Goal: Task Accomplishment & Management: Manage account settings

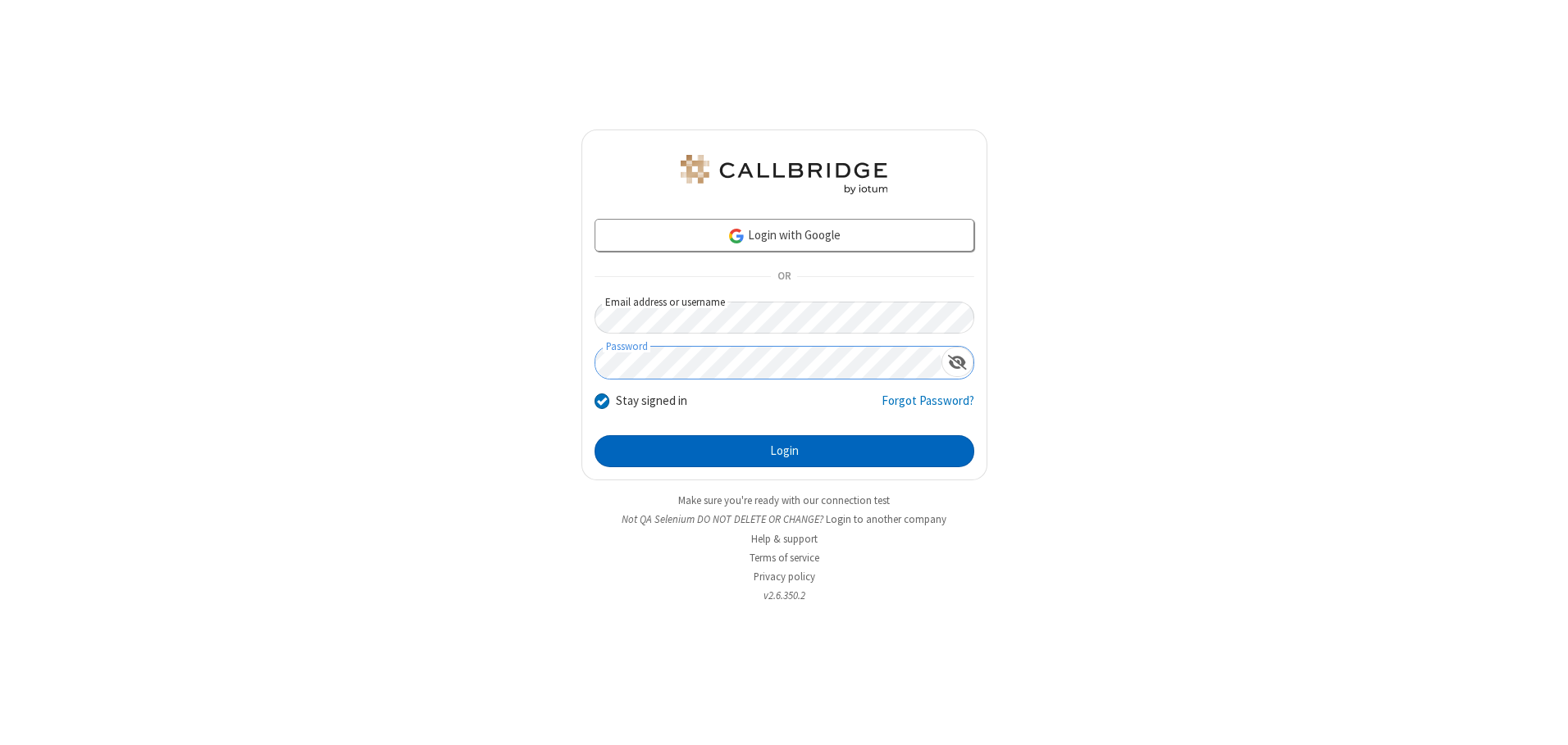
click at [784, 451] on button "Login" at bounding box center [785, 452] width 380 height 33
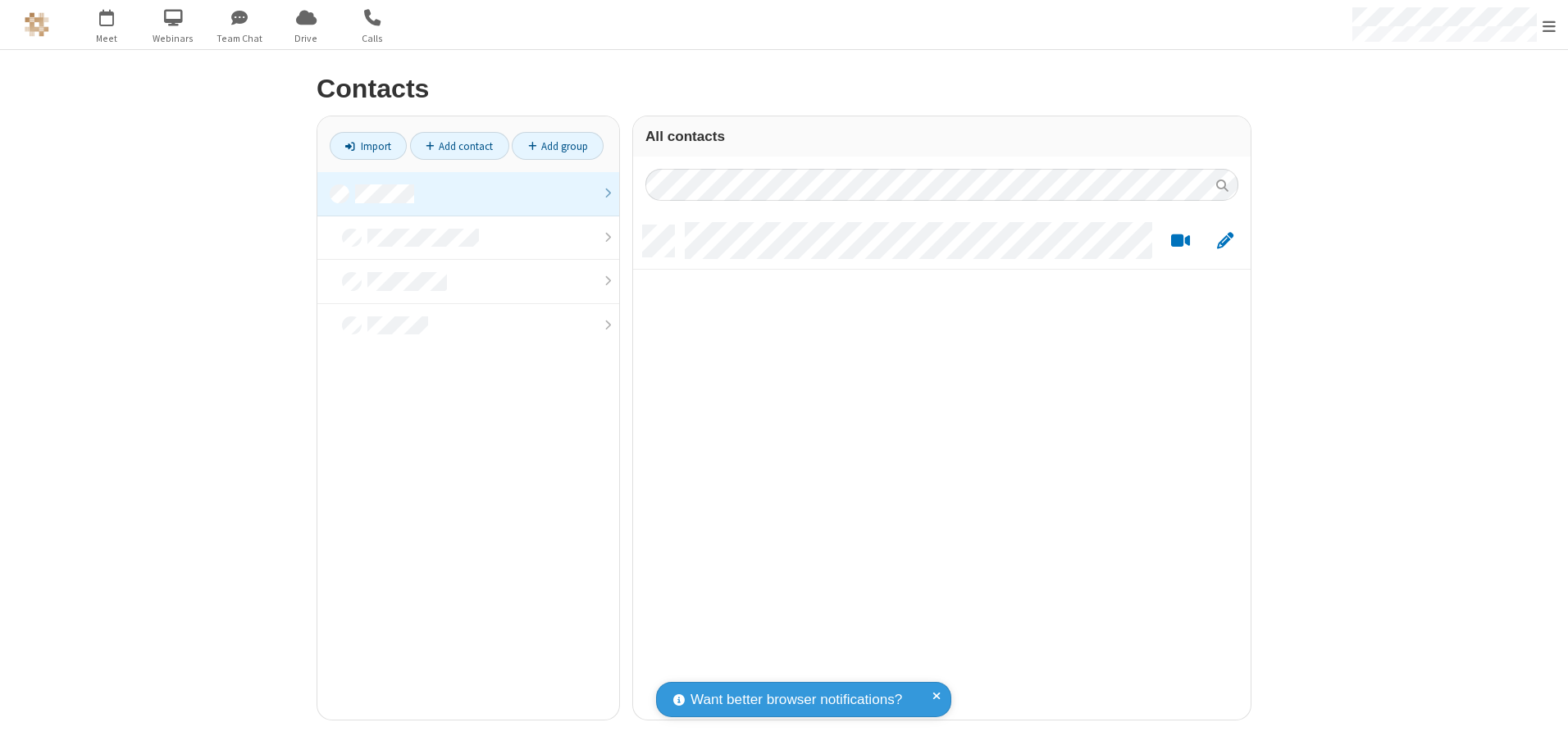
scroll to position [494, 605]
click at [468, 194] on link at bounding box center [469, 195] width 302 height 45
click at [460, 146] on link "Add contact" at bounding box center [460, 146] width 99 height 28
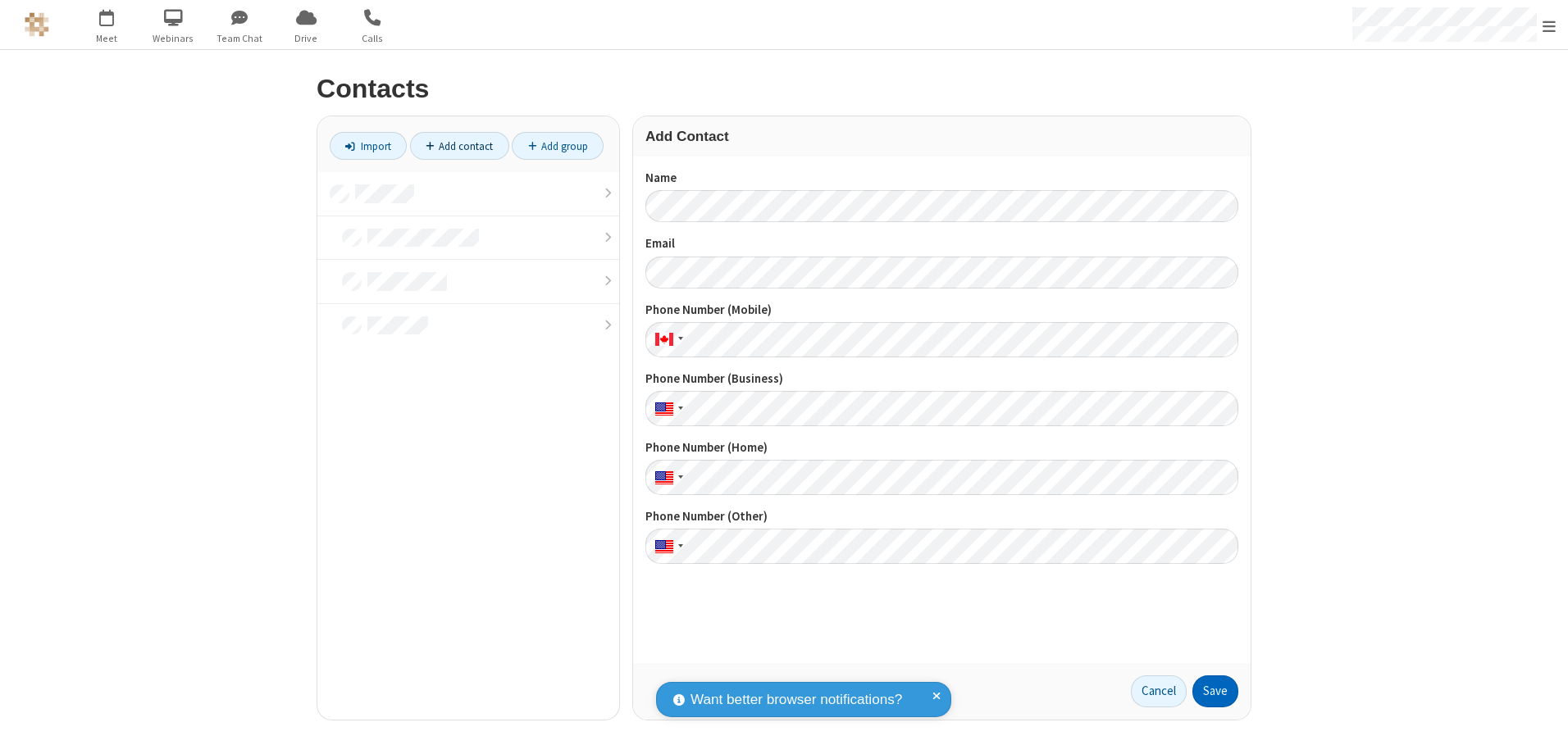
click at [1216, 691] on button "Save" at bounding box center [1216, 692] width 46 height 33
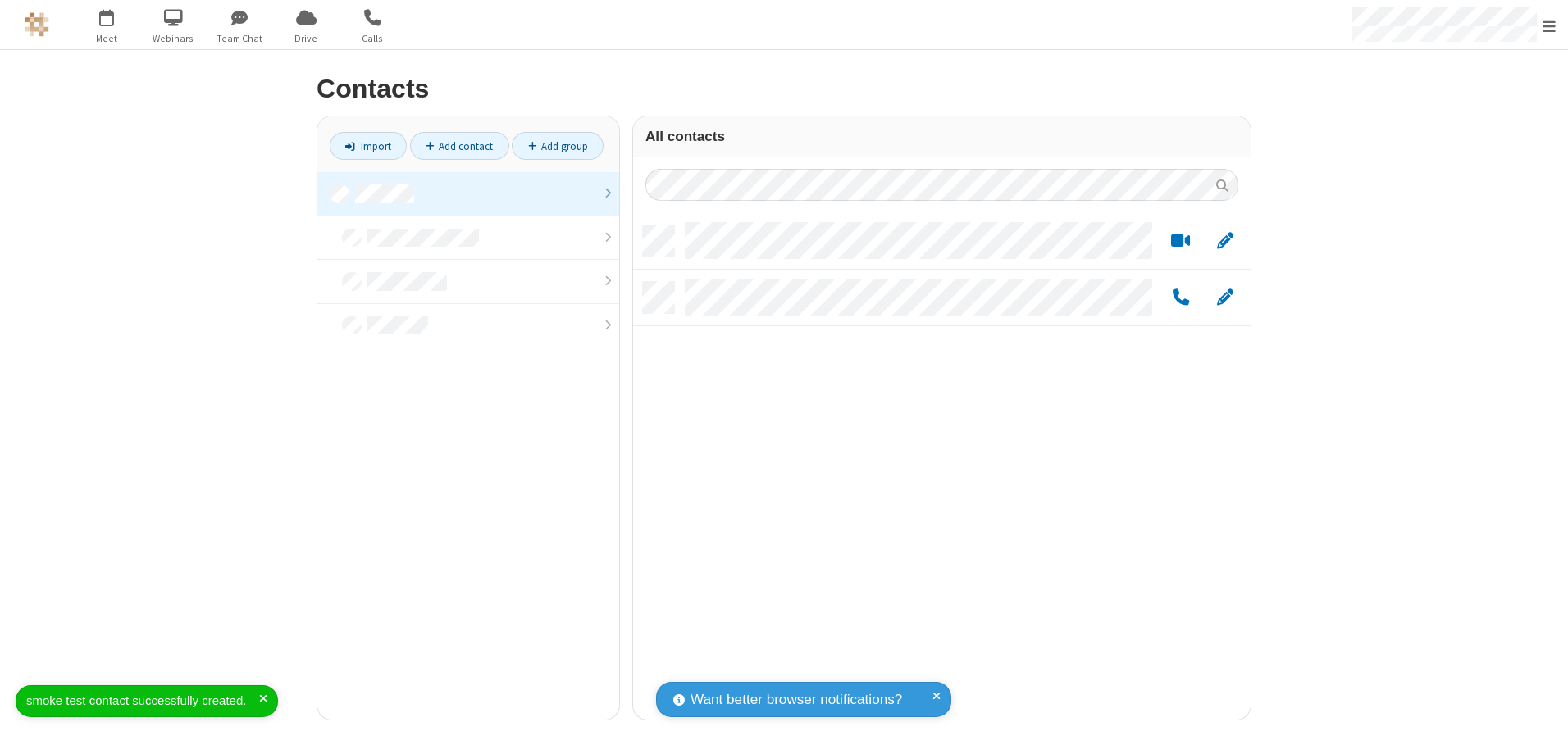
scroll to position [494, 605]
click at [460, 146] on link "Add contact" at bounding box center [460, 146] width 99 height 28
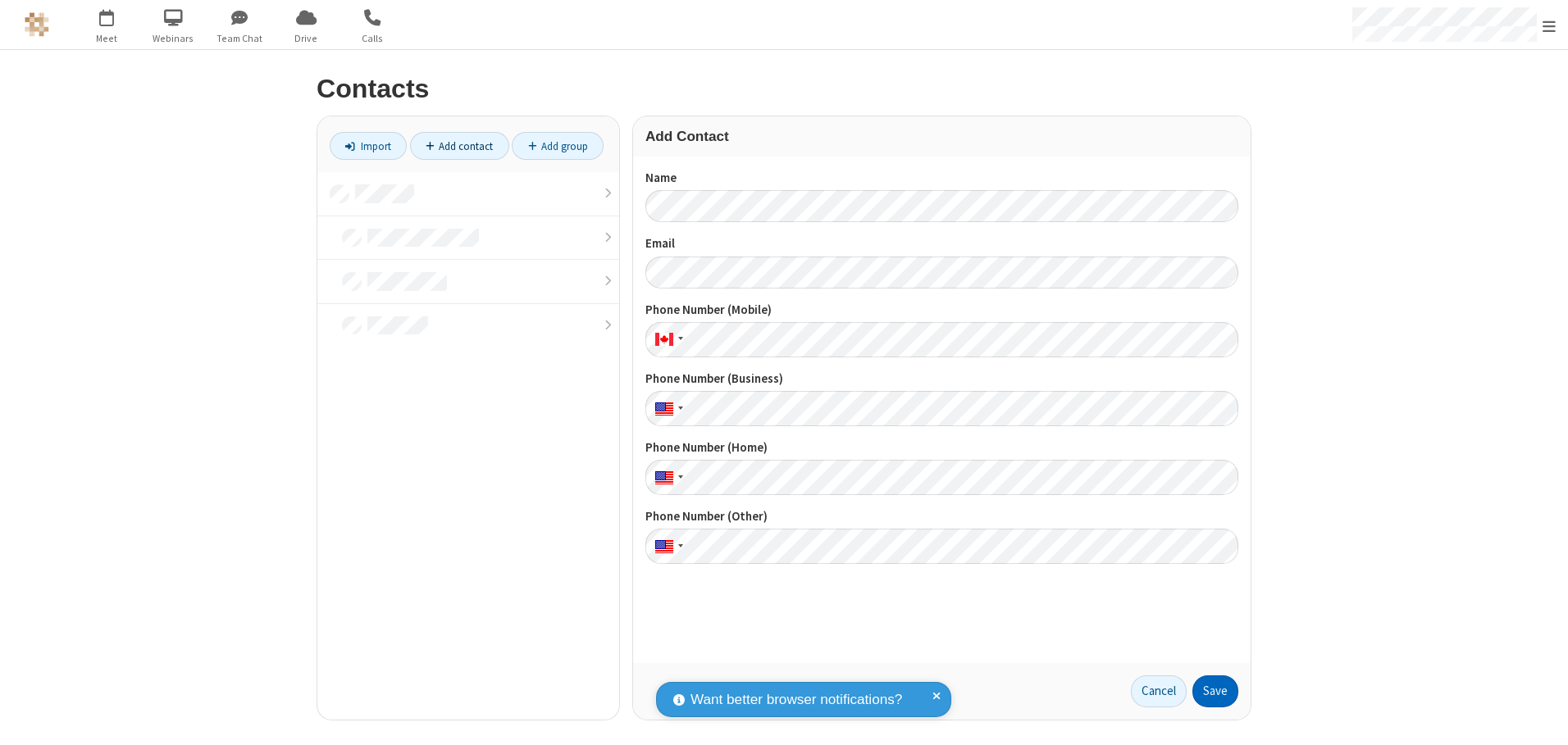
click at [1216, 691] on button "Save" at bounding box center [1216, 692] width 46 height 33
